Goal: Task Accomplishment & Management: Manage account settings

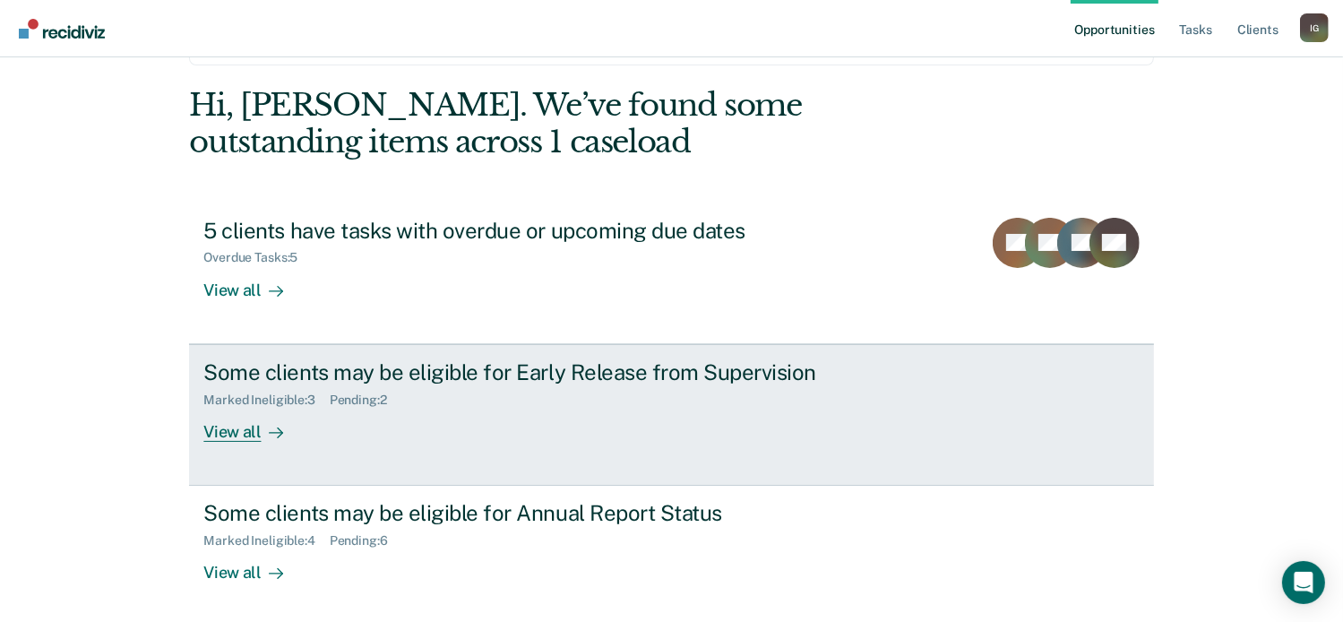
scroll to position [90, 0]
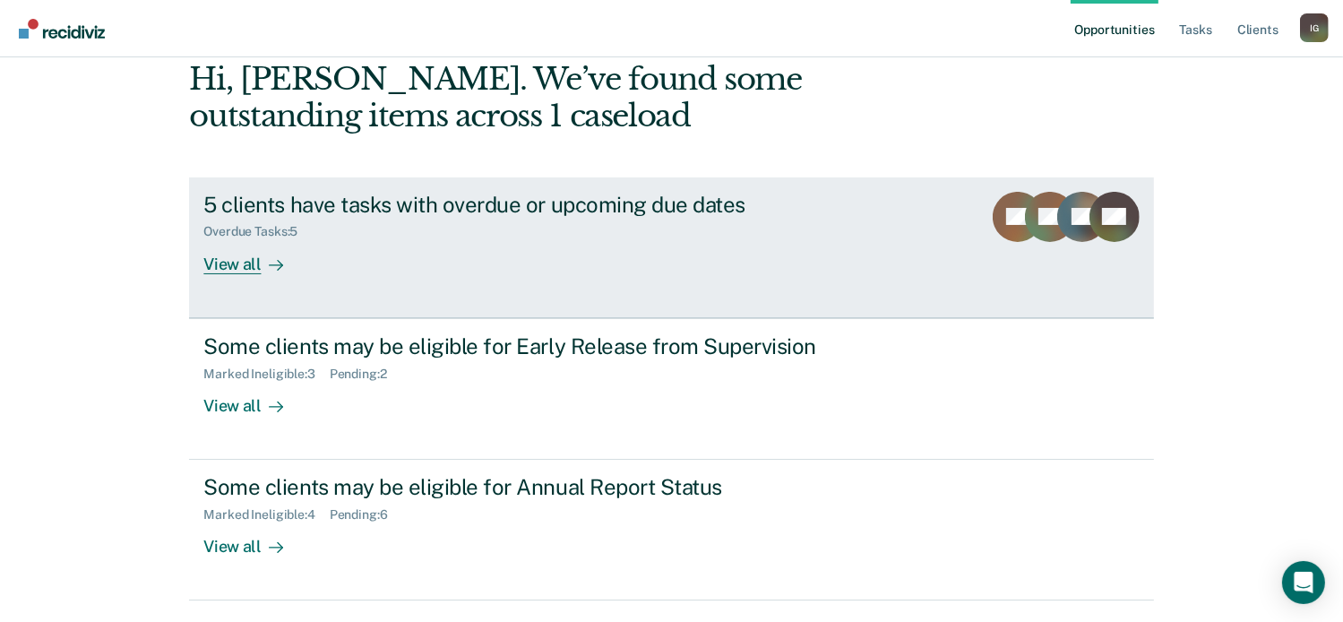
click at [650, 248] on div "5 clients have tasks with overdue or upcoming due dates Overdue Tasks : 5 View …" at bounding box center [539, 233] width 672 height 82
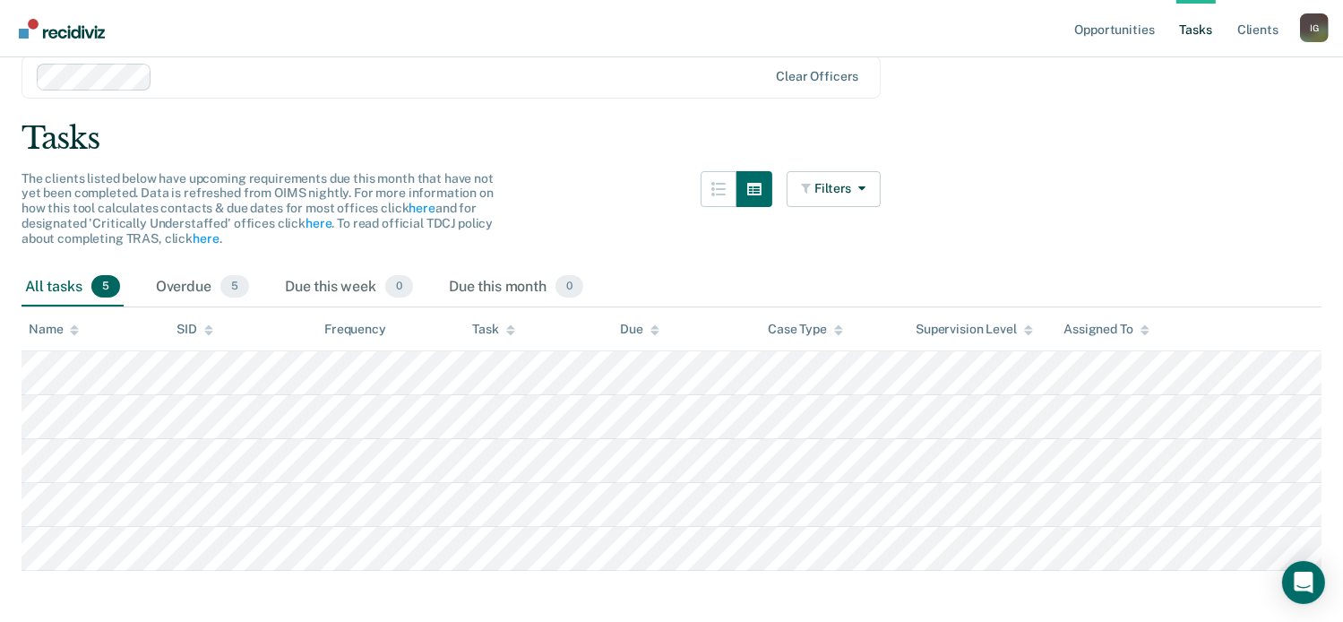
scroll to position [87, 0]
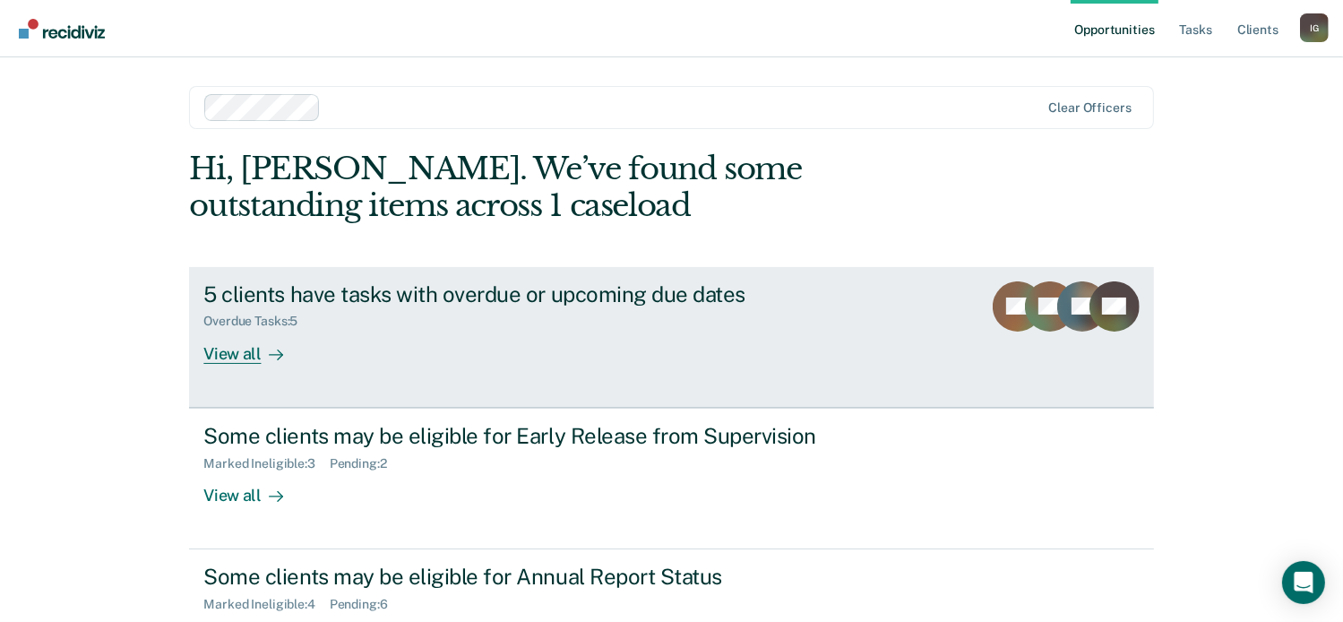
click at [627, 354] on div "5 clients have tasks with overdue or upcoming due dates Overdue Tasks : 5 View …" at bounding box center [539, 322] width 672 height 82
